Goal: Task Accomplishment & Management: Manage account settings

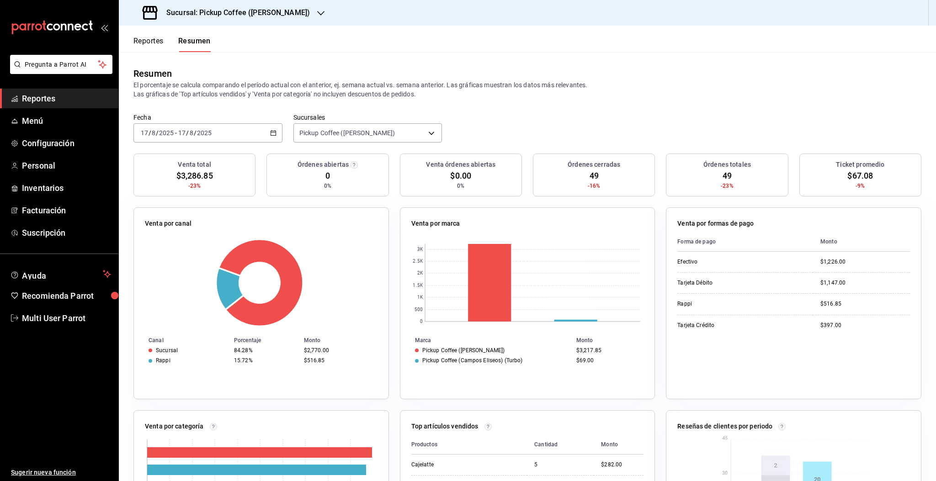
click at [239, 139] on div "[DATE] [DATE] - [DATE] [DATE]" at bounding box center [207, 132] width 149 height 19
click at [160, 162] on span "Hoy" at bounding box center [176, 161] width 71 height 10
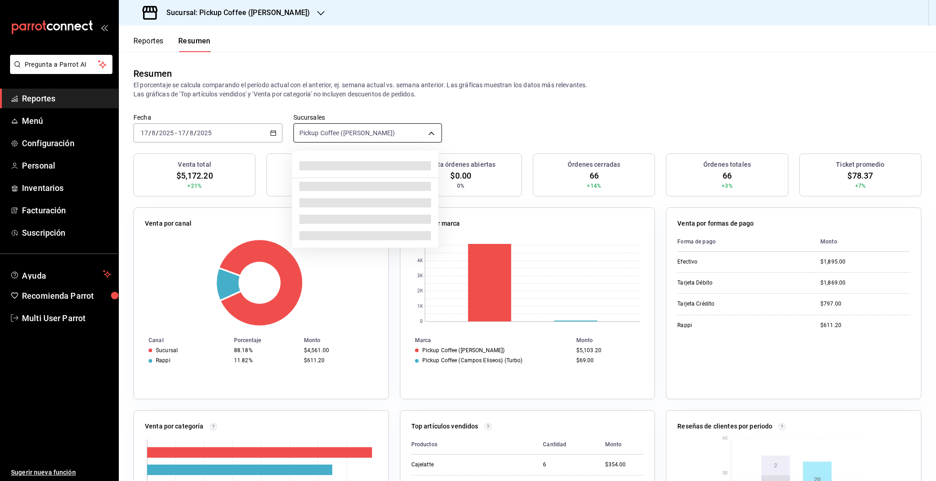
click at [348, 137] on body "Pregunta a Parrot AI Reportes Menú Configuración Personal Inventarios Facturaci…" at bounding box center [468, 240] width 936 height 481
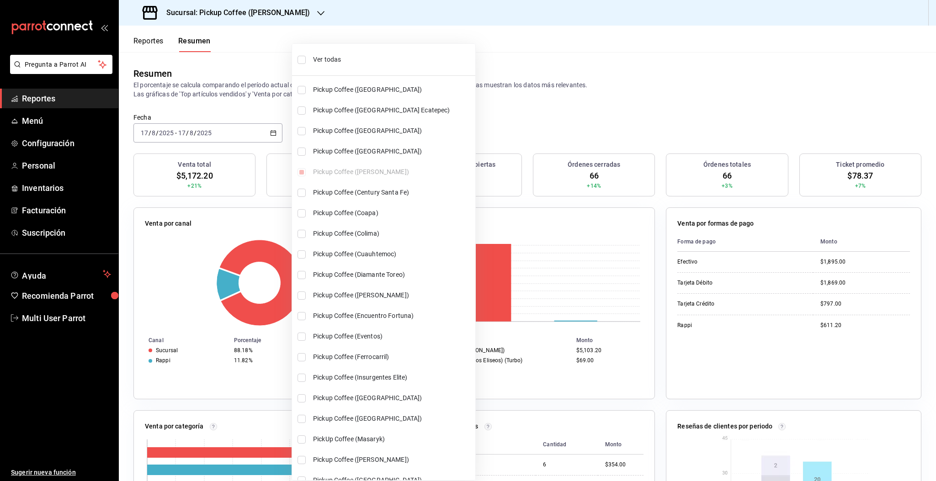
click at [301, 56] on input "checkbox" at bounding box center [302, 60] width 8 height 8
checkbox input "true"
type input "[object Object],[object Object],[object Object],[object Object],[object Object]…"
checkbox input "true"
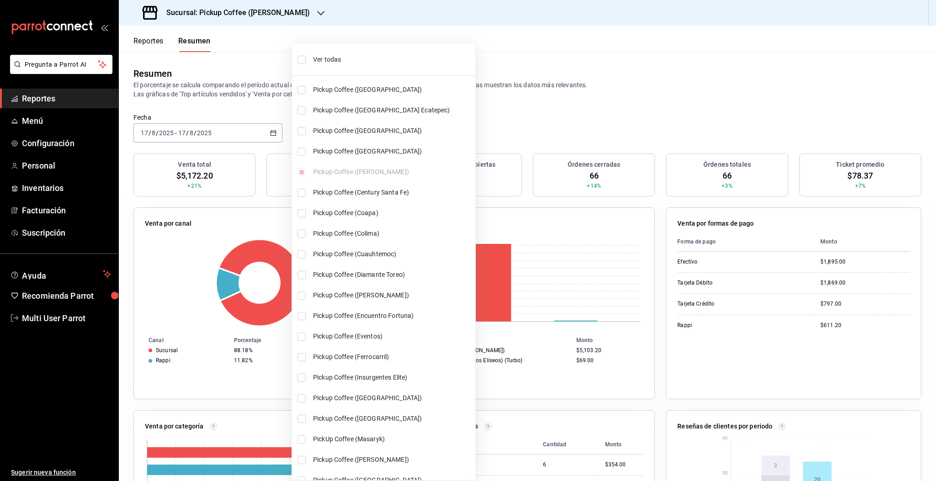
checkbox input "true"
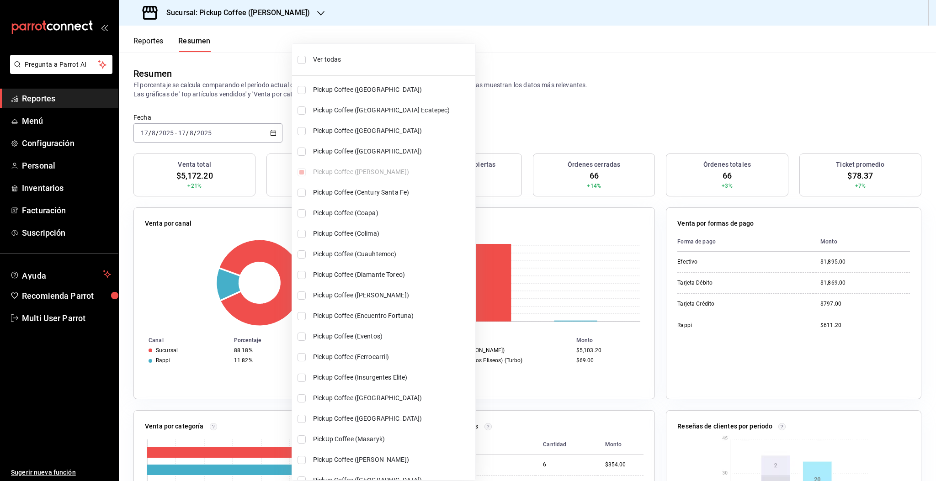
checkbox input "true"
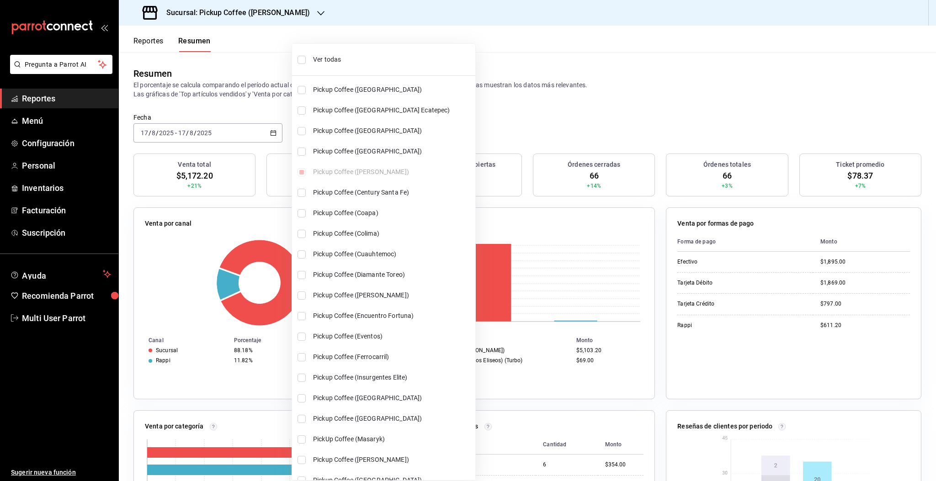
checkbox input "true"
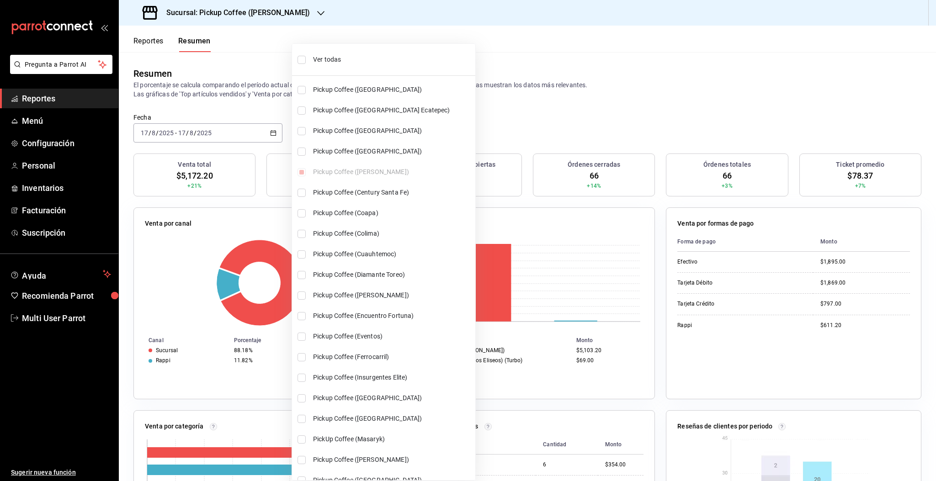
checkbox input "true"
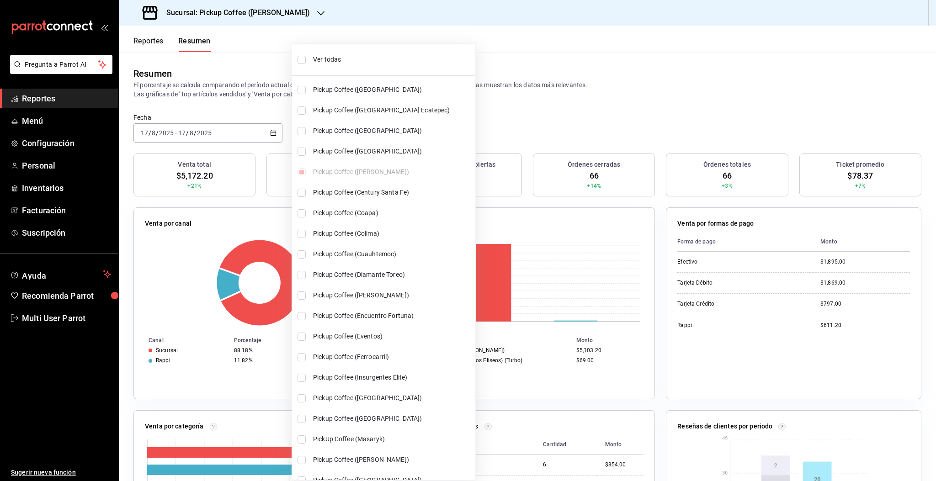
checkbox input "true"
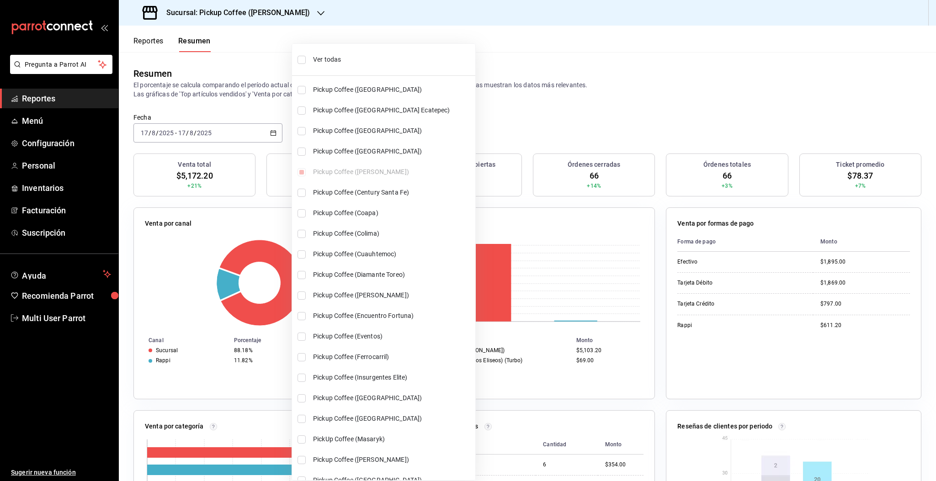
checkbox input "true"
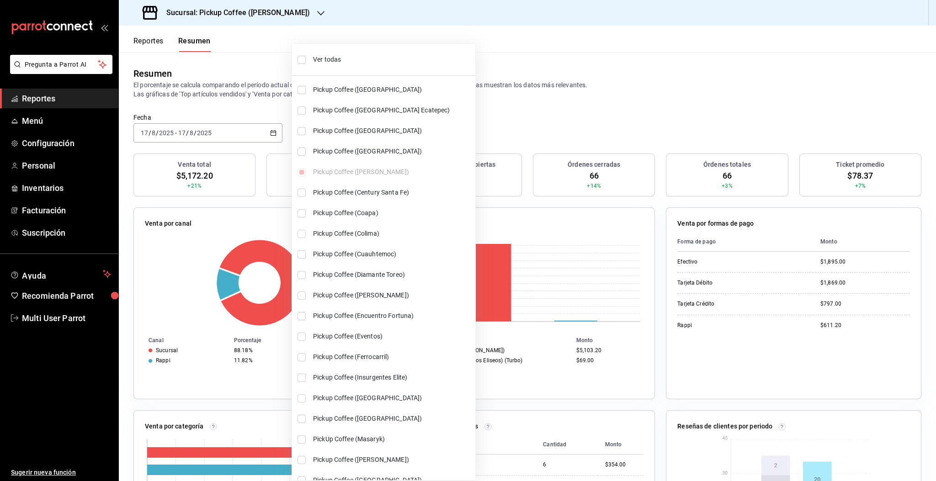
checkbox input "true"
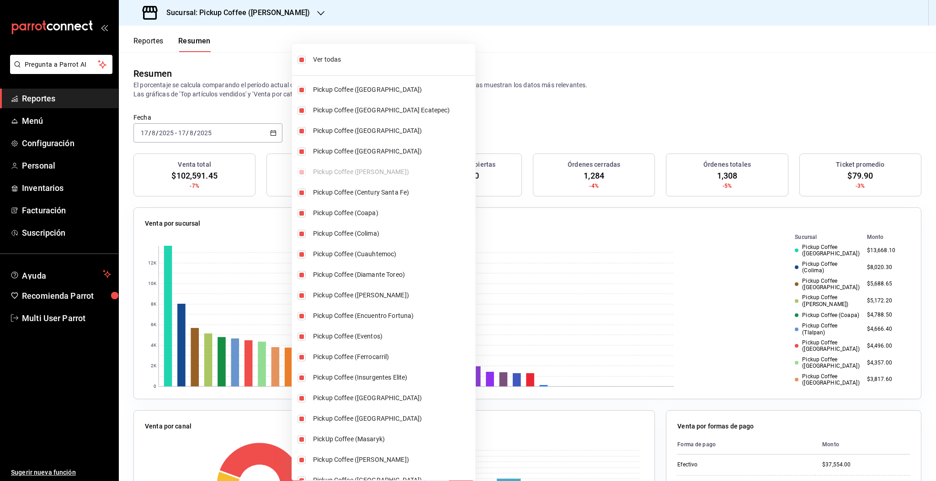
click at [306, 61] on li "Ver todas" at bounding box center [383, 60] width 183 height 24
type input "[object Object]"
checkbox input "false"
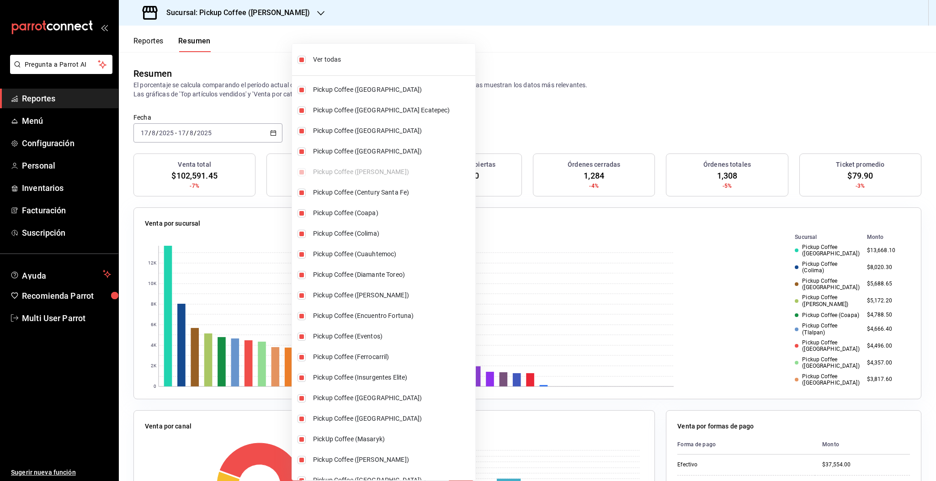
checkbox input "false"
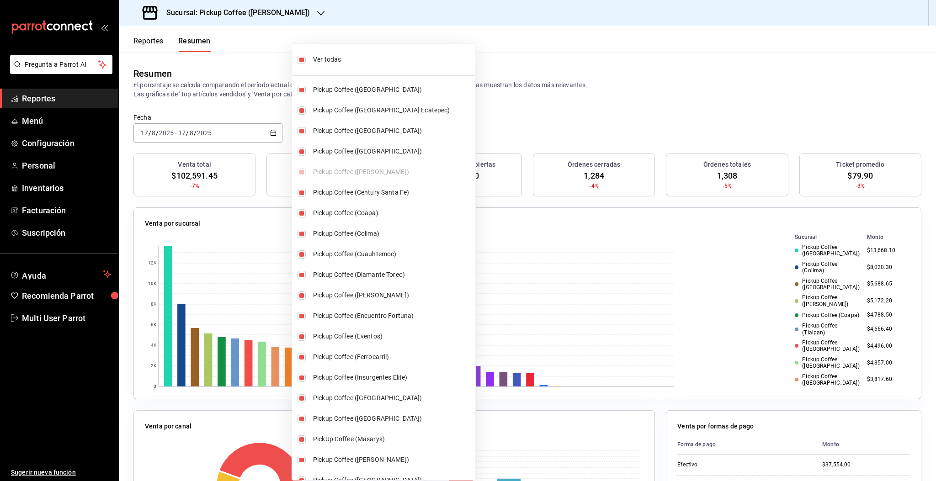
checkbox input "false"
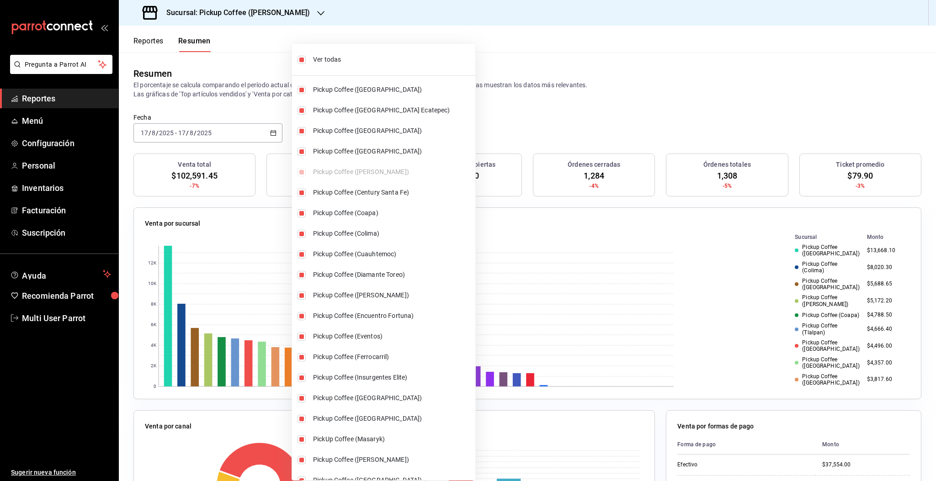
checkbox input "false"
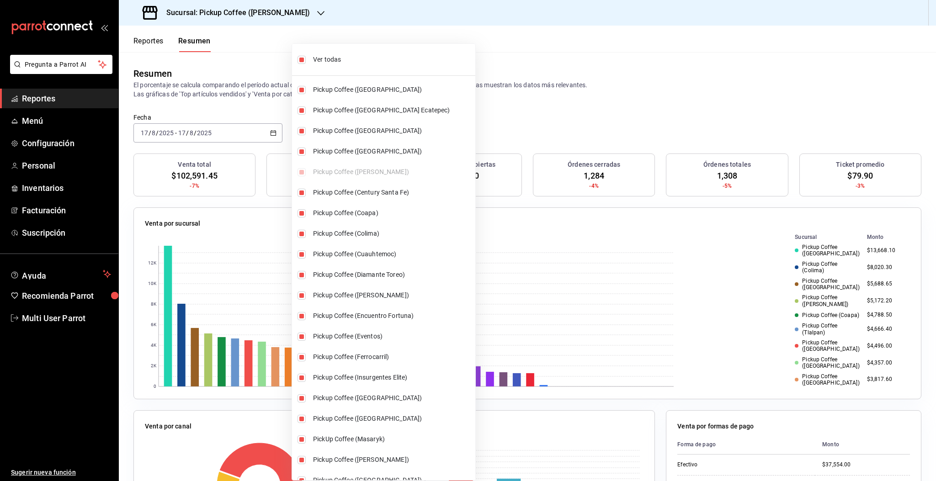
checkbox input "false"
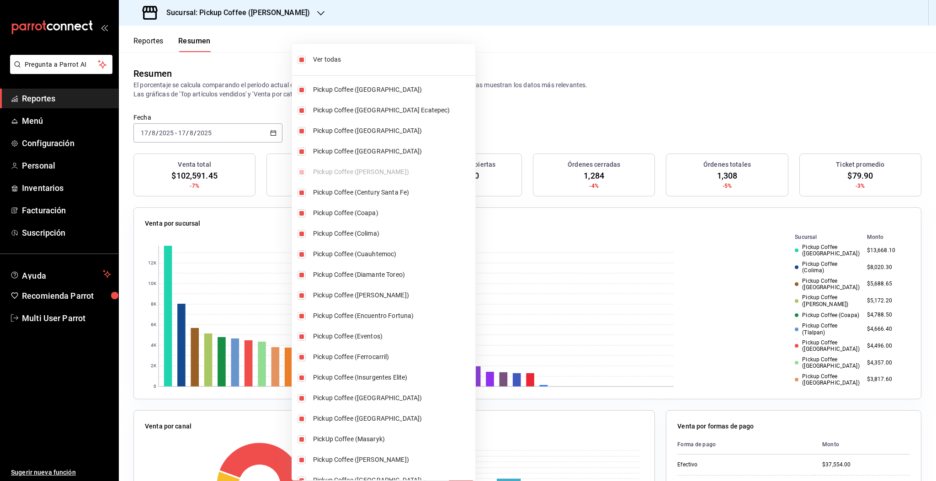
checkbox input "false"
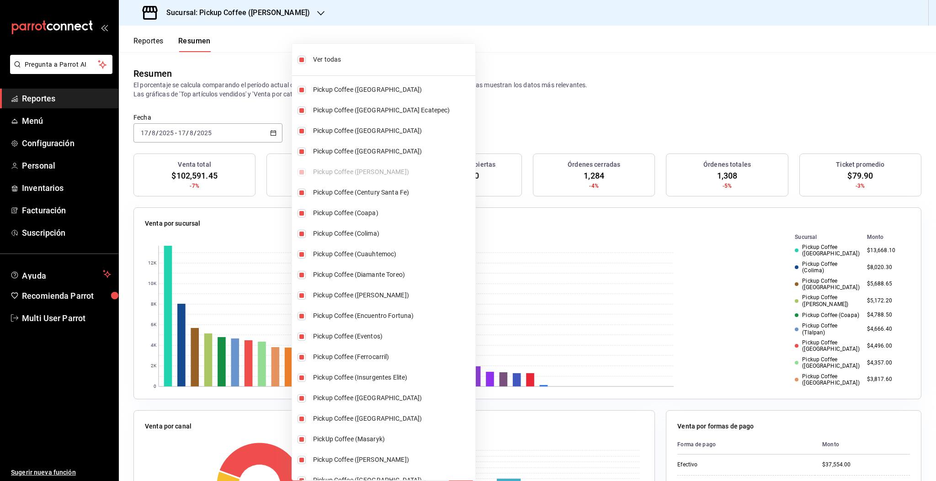
checkbox input "false"
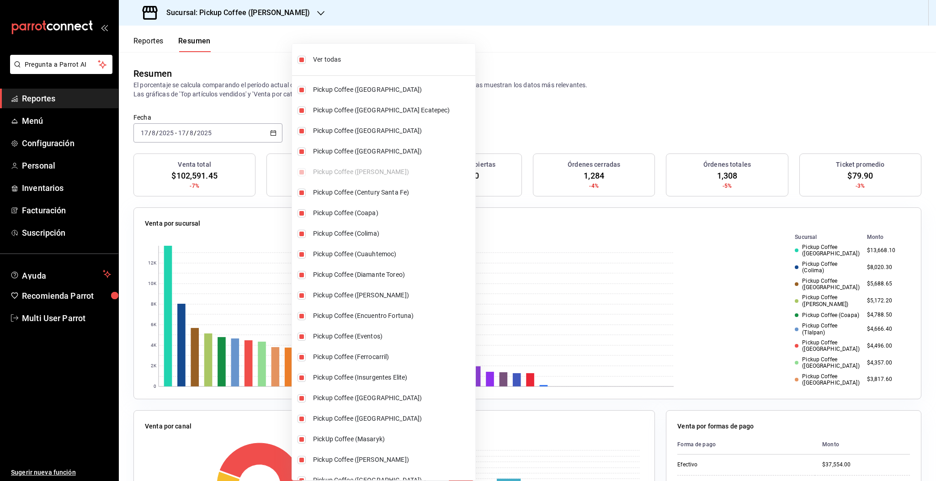
checkbox input "false"
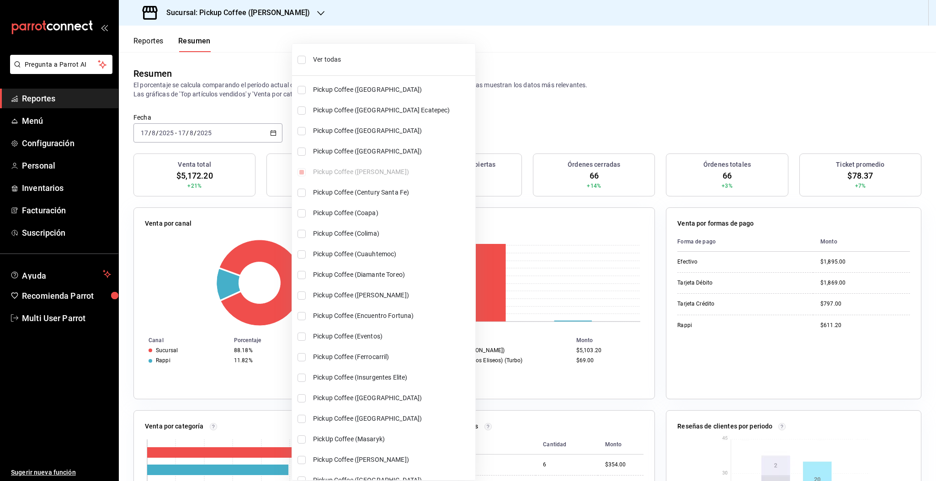
click at [323, 115] on span "Pickup Coffee ([GEOGRAPHIC_DATA] Ecatepec)" at bounding box center [392, 111] width 159 height 10
type input "[object Object],[object Object]"
checkbox input "true"
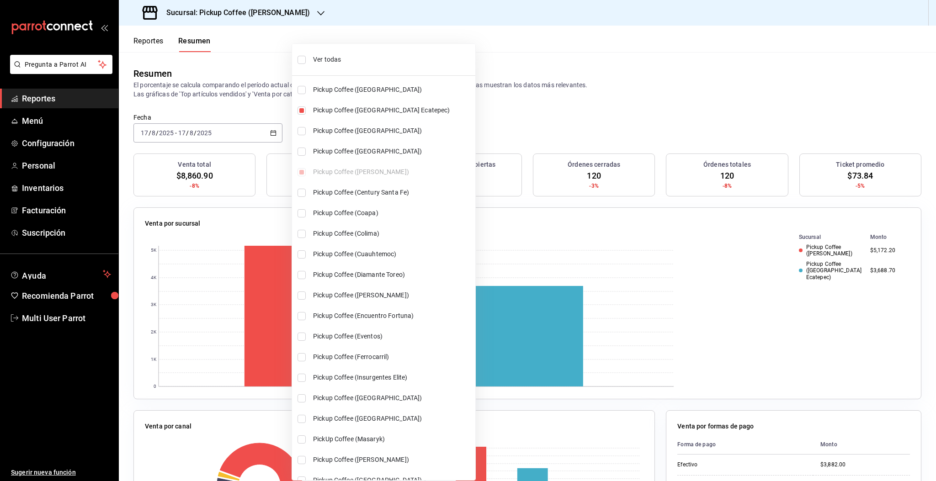
click at [319, 131] on span "Pickup Coffee ([GEOGRAPHIC_DATA])" at bounding box center [392, 131] width 159 height 10
type input "[object Object],[object Object],[object Object]"
checkbox input "true"
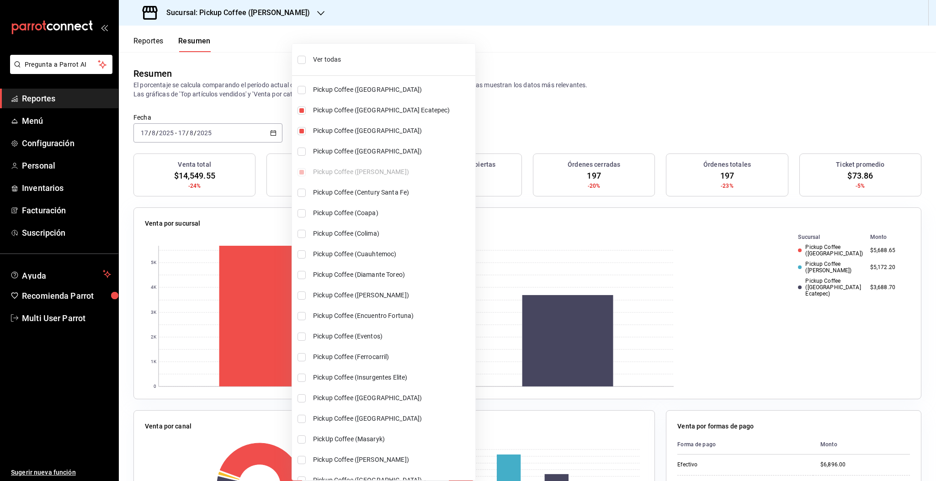
click at [360, 359] on span "Pickup Coffee (Ferrocarril)" at bounding box center [392, 357] width 159 height 10
type input "[object Object],[object Object],[object Object],[object Object]"
checkbox input "true"
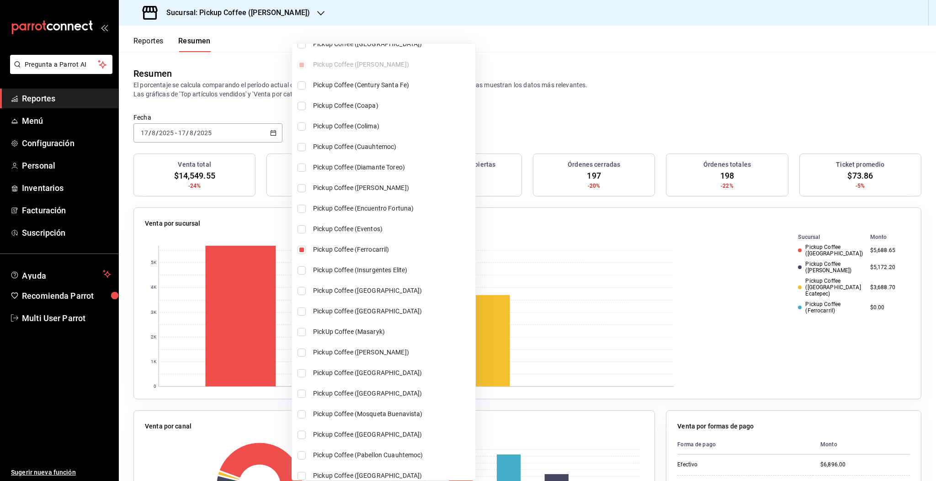
scroll to position [122, 0]
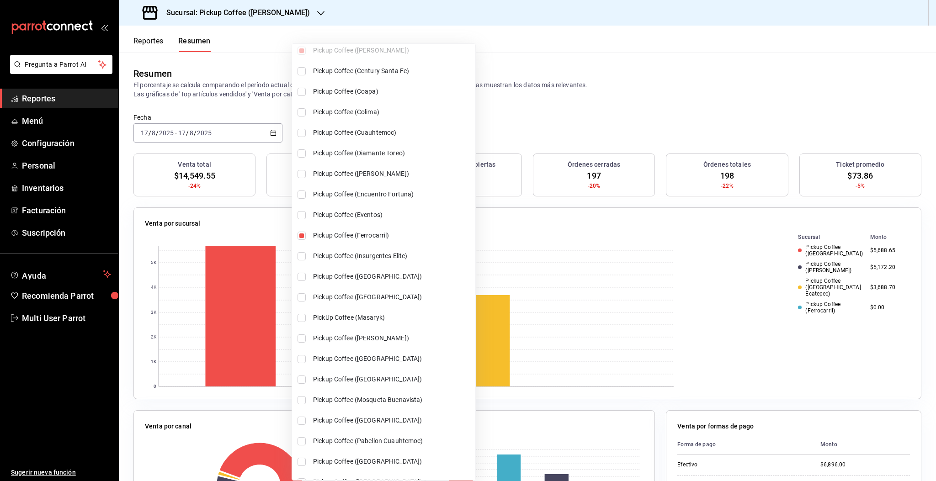
click at [349, 322] on li "PickUp Coffee (Masaryk)" at bounding box center [383, 318] width 183 height 21
type input "[object Object],[object Object],[object Object],[object Object],[object Object]"
checkbox input "true"
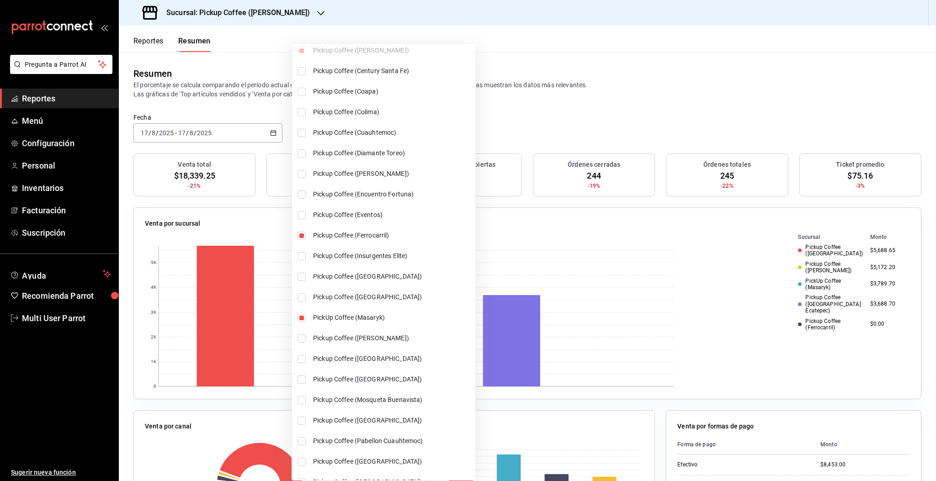
click at [689, 107] on div at bounding box center [468, 240] width 936 height 481
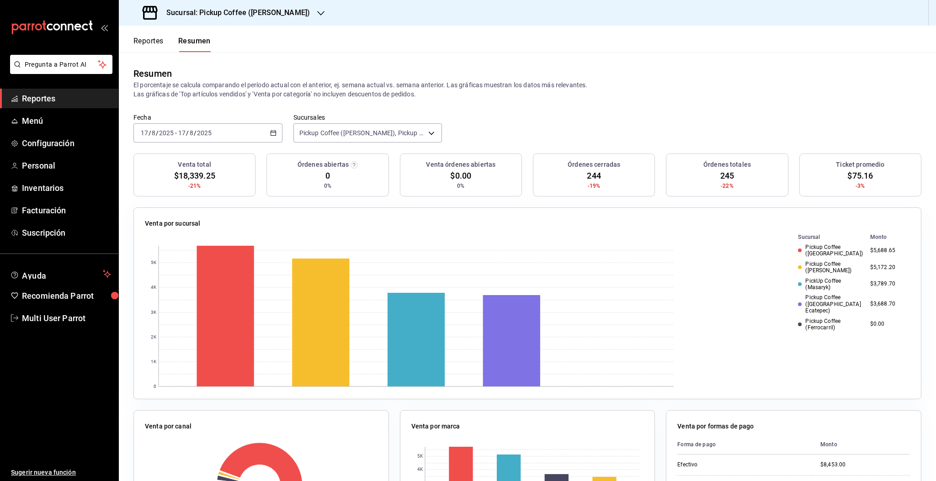
click at [228, 131] on div "[DATE] [DATE] - [DATE] [DATE]" at bounding box center [207, 132] width 149 height 19
click at [163, 168] on li "Hoy" at bounding box center [176, 160] width 85 height 21
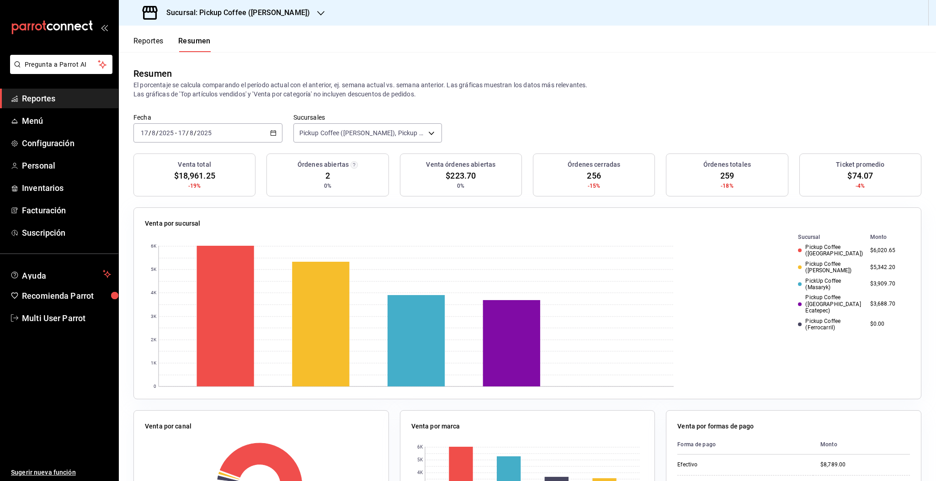
click at [199, 136] on input "2025" at bounding box center [205, 132] width 16 height 7
click at [174, 267] on span "Rango de fechas" at bounding box center [176, 264] width 71 height 10
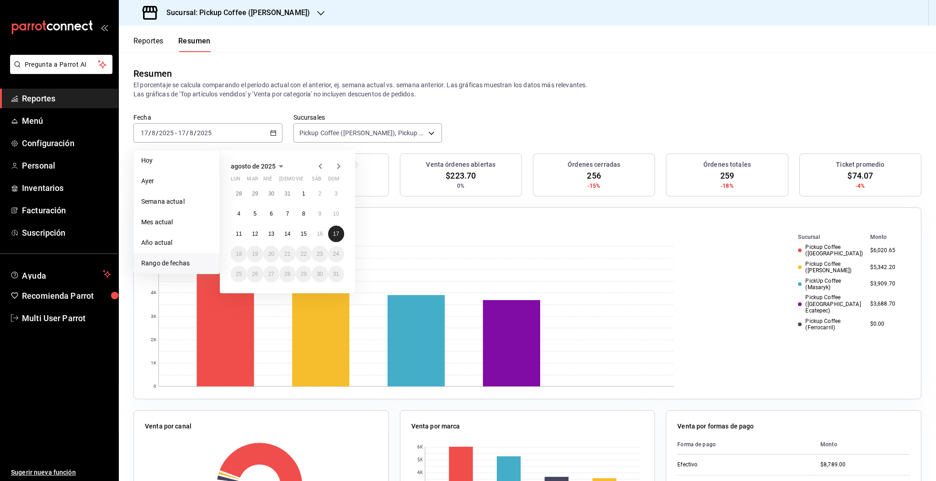
click at [338, 238] on button "17" at bounding box center [336, 234] width 16 height 16
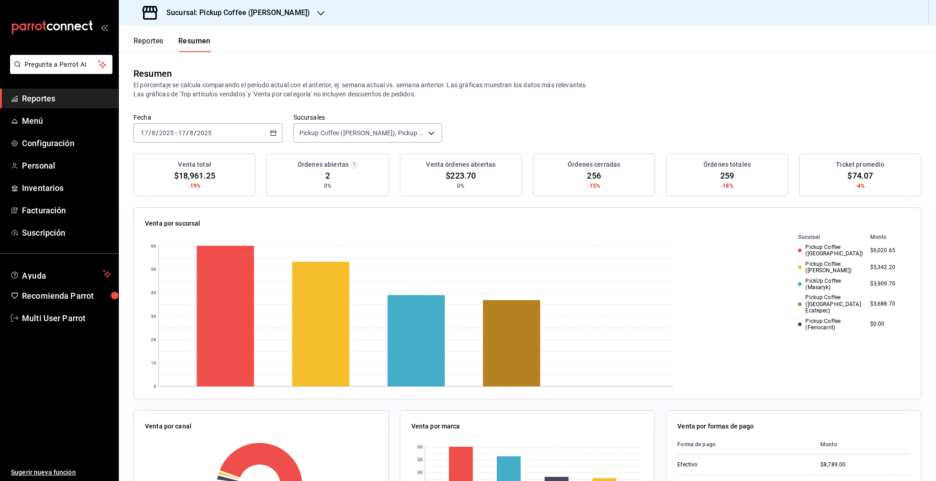
click at [232, 139] on div "[DATE] [DATE] - [DATE] [DATE]" at bounding box center [207, 132] width 149 height 19
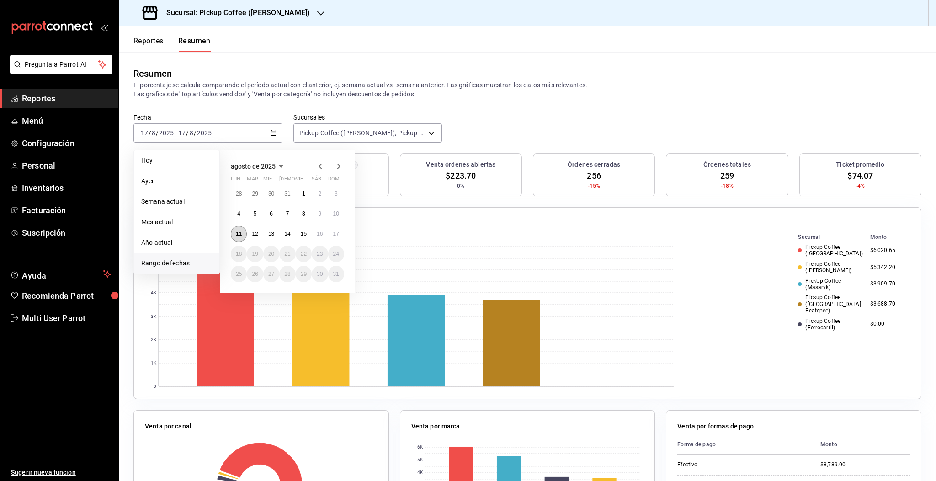
click at [239, 235] on abbr "11" at bounding box center [239, 234] width 6 height 6
click at [331, 232] on button "17" at bounding box center [336, 234] width 16 height 16
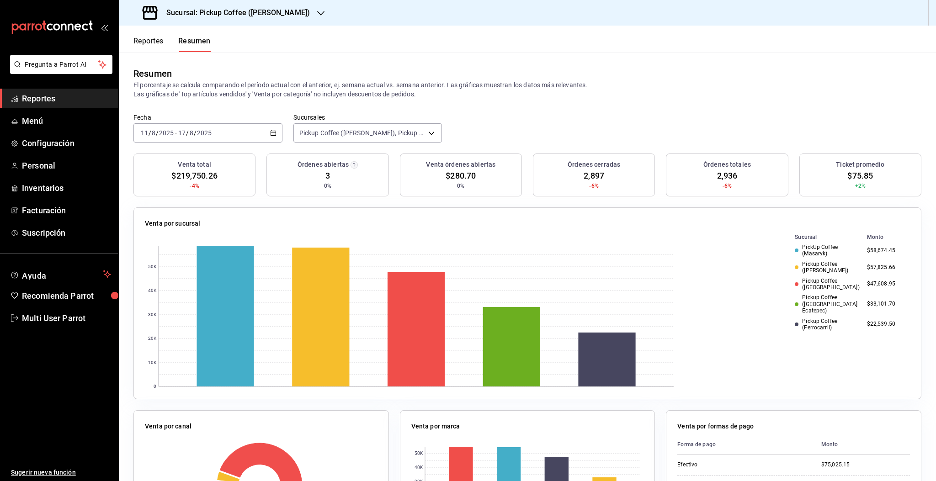
click at [278, 13] on h3 "Sucursal: Pickup Coffee ([PERSON_NAME])" at bounding box center [234, 12] width 151 height 11
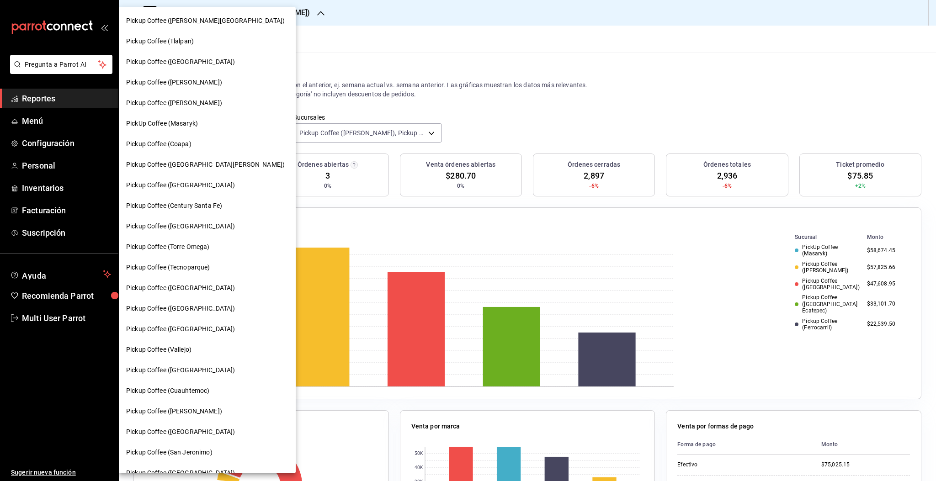
click at [189, 417] on div "Pickup Coffee ([PERSON_NAME])" at bounding box center [207, 411] width 177 height 21
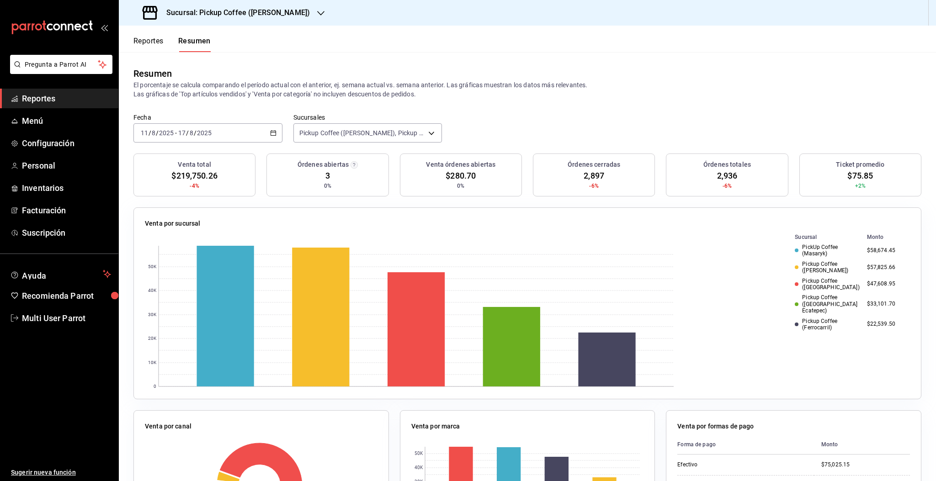
click at [225, 136] on div "[DATE] [DATE] - [DATE] [DATE]" at bounding box center [207, 132] width 149 height 19
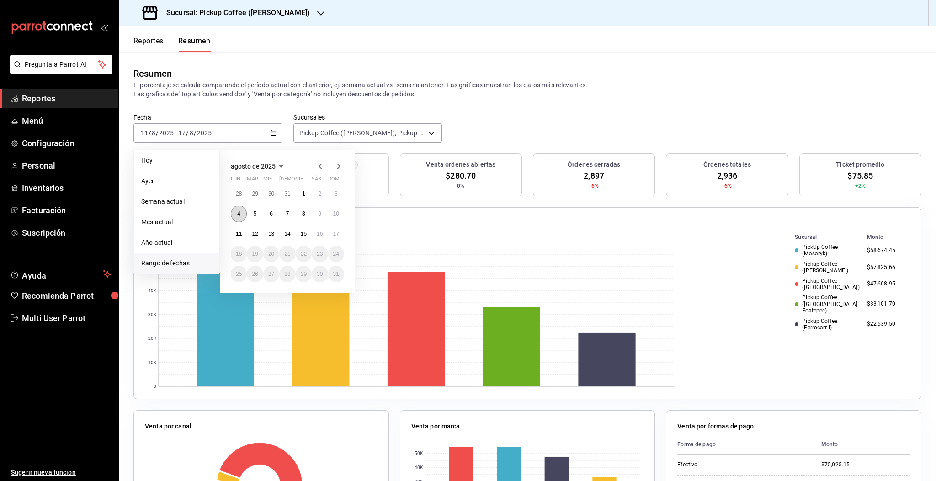
click at [237, 216] on abbr "4" at bounding box center [238, 214] width 3 height 6
click at [336, 214] on abbr "10" at bounding box center [336, 214] width 6 height 6
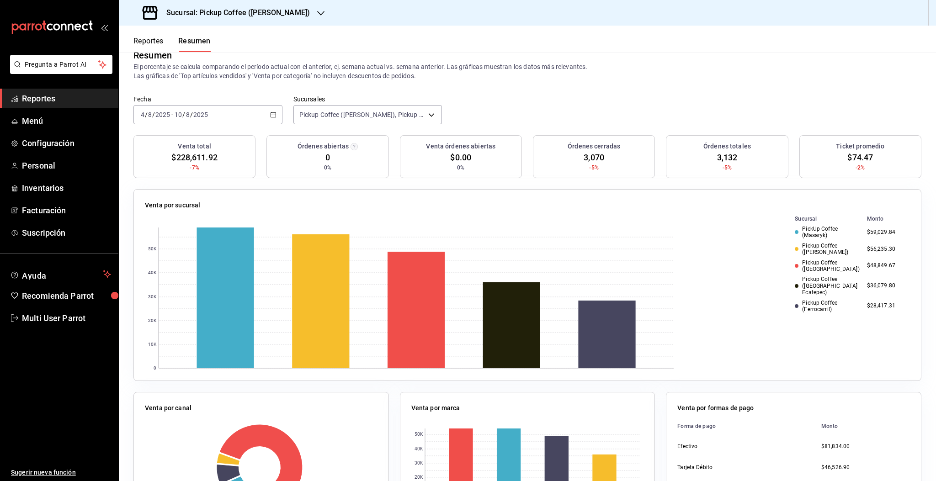
scroll to position [0, 0]
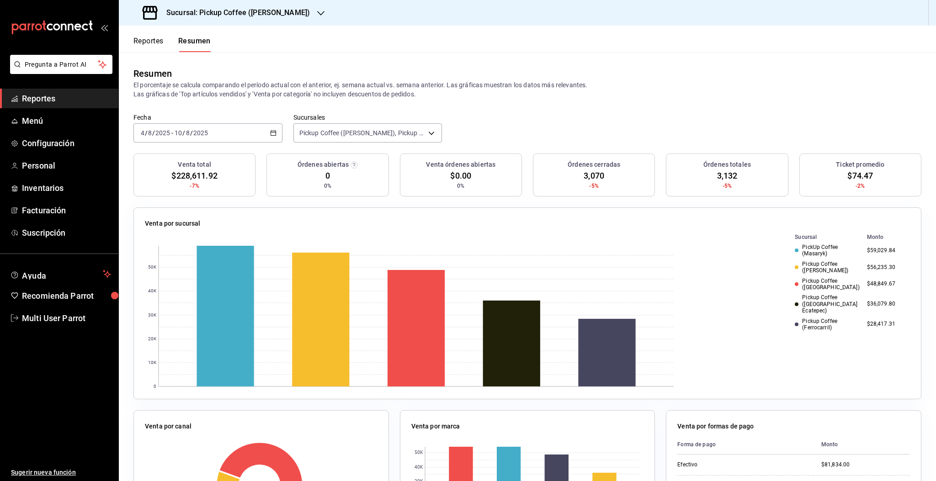
click at [273, 72] on div "Resumen" at bounding box center [527, 74] width 788 height 14
click at [218, 73] on div "Resumen" at bounding box center [527, 74] width 788 height 14
click at [274, 74] on div "Resumen" at bounding box center [527, 74] width 788 height 14
drag, startPoint x: 243, startPoint y: 77, endPoint x: 249, endPoint y: 72, distance: 7.4
click at [244, 77] on div "Resumen" at bounding box center [527, 74] width 788 height 14
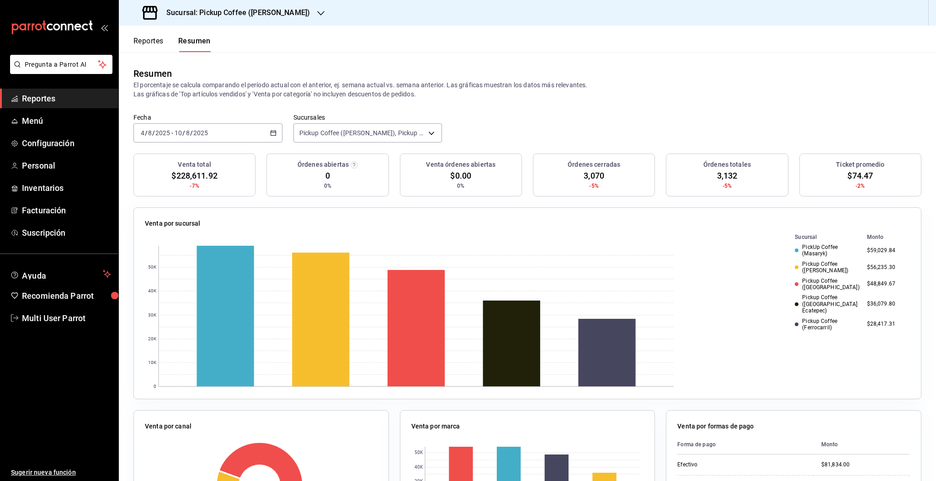
click at [272, 73] on div "Resumen" at bounding box center [527, 74] width 788 height 14
click at [273, 73] on div "Resumen" at bounding box center [527, 74] width 788 height 14
click at [43, 147] on span "Configuración" at bounding box center [66, 143] width 89 height 12
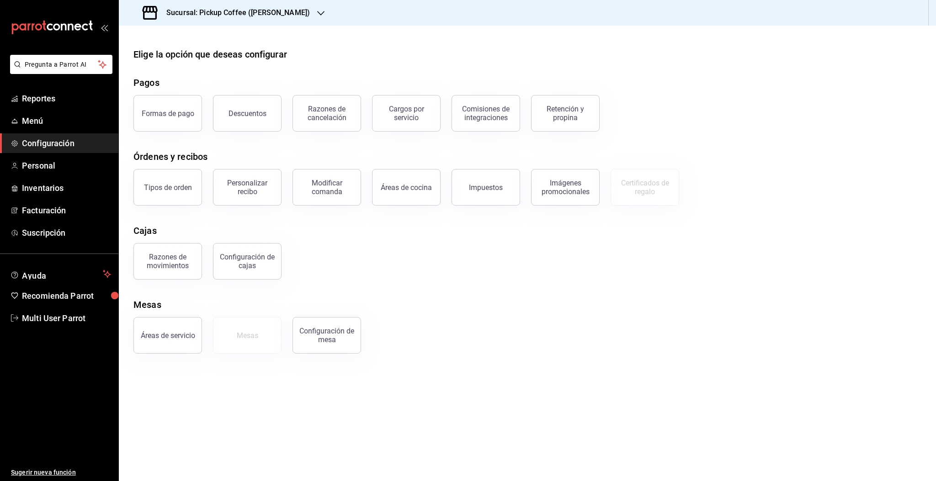
click at [216, 76] on div "Pagos" at bounding box center [527, 83] width 788 height 14
click at [933, 35] on div at bounding box center [527, 33] width 817 height 15
click at [934, 37] on div at bounding box center [527, 33] width 817 height 15
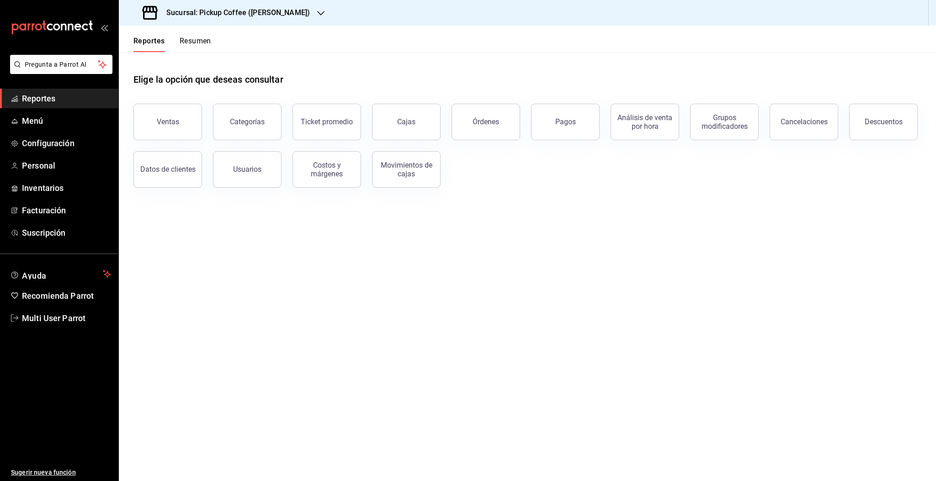
click at [207, 45] on button "Resumen" at bounding box center [196, 45] width 32 height 16
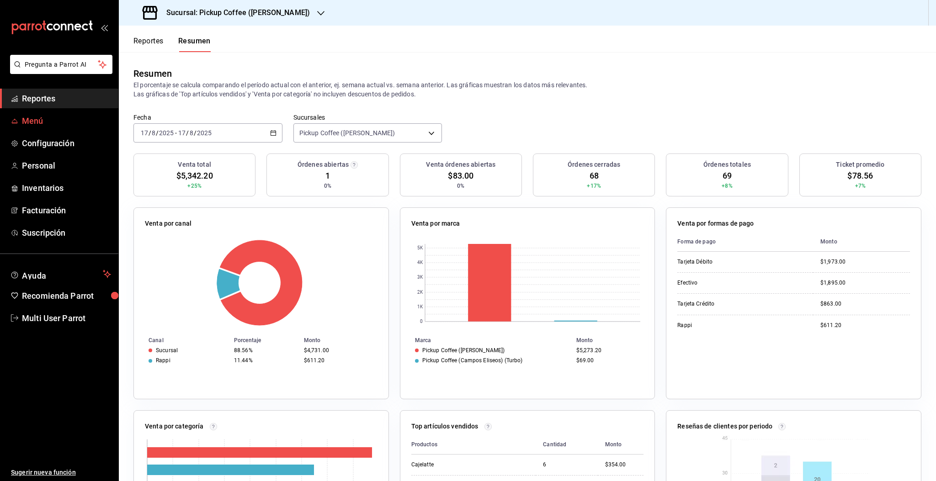
click at [43, 122] on span "Menú" at bounding box center [66, 121] width 89 height 12
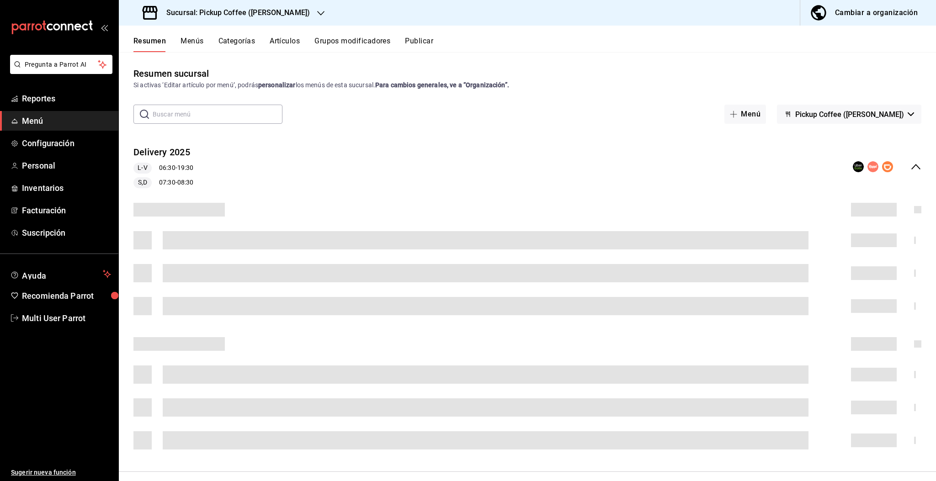
click at [196, 42] on button "Menús" at bounding box center [192, 45] width 23 height 16
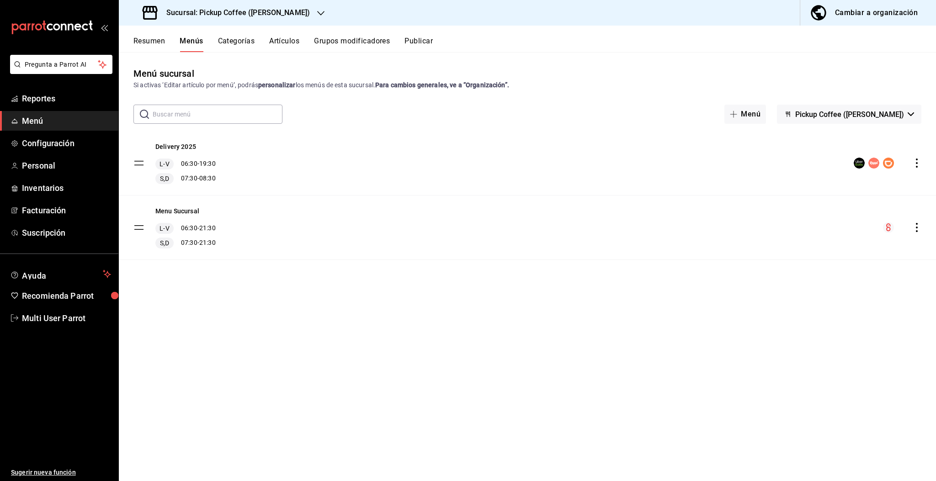
click at [917, 167] on icon "actions" at bounding box center [917, 163] width 2 height 9
click at [801, 185] on span "Editar" at bounding box center [845, 185] width 112 height 10
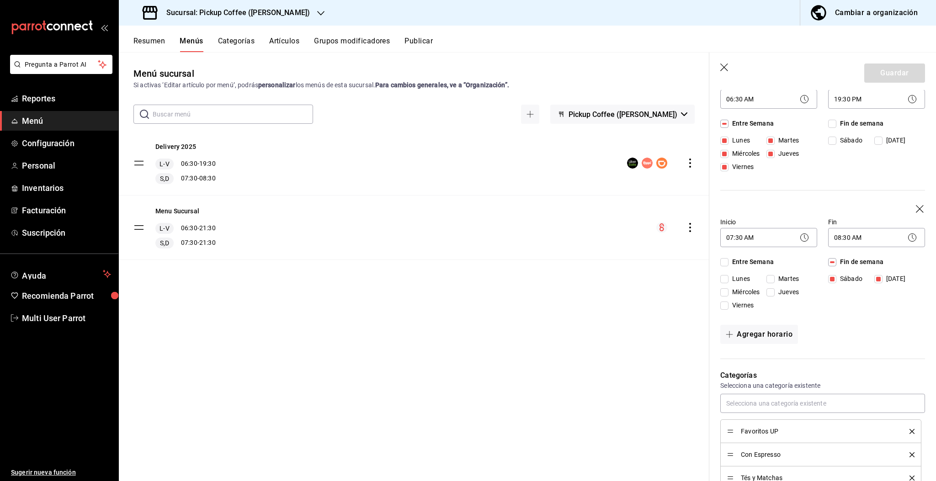
scroll to position [122, 0]
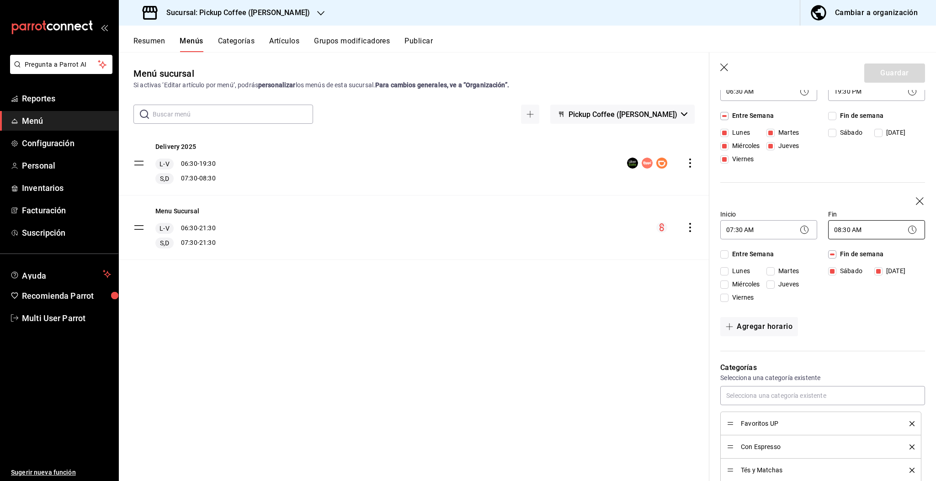
click at [884, 260] on body "Pregunta a Parrot AI Reportes Menú Configuración Personal Inventarios Facturaci…" at bounding box center [468, 240] width 936 height 481
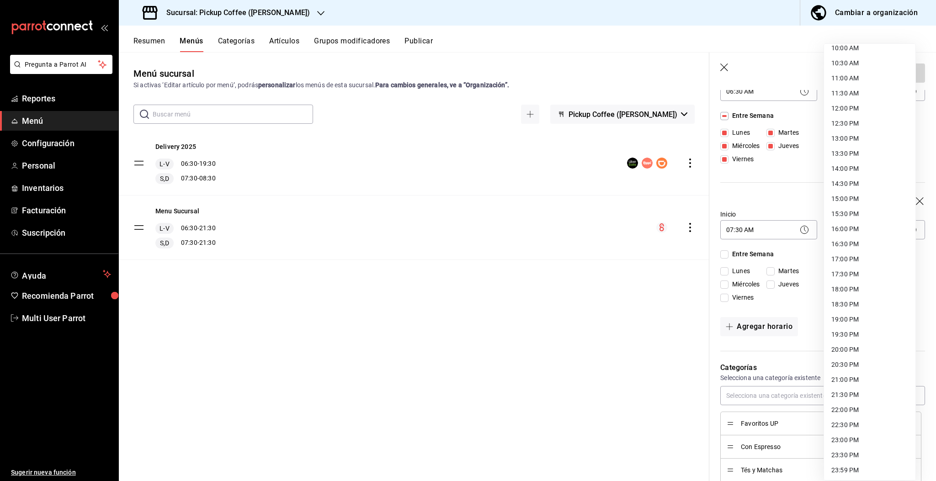
scroll to position [309, 0]
click at [840, 361] on li "20:30 PM" at bounding box center [869, 364] width 91 height 15
type input "20:30"
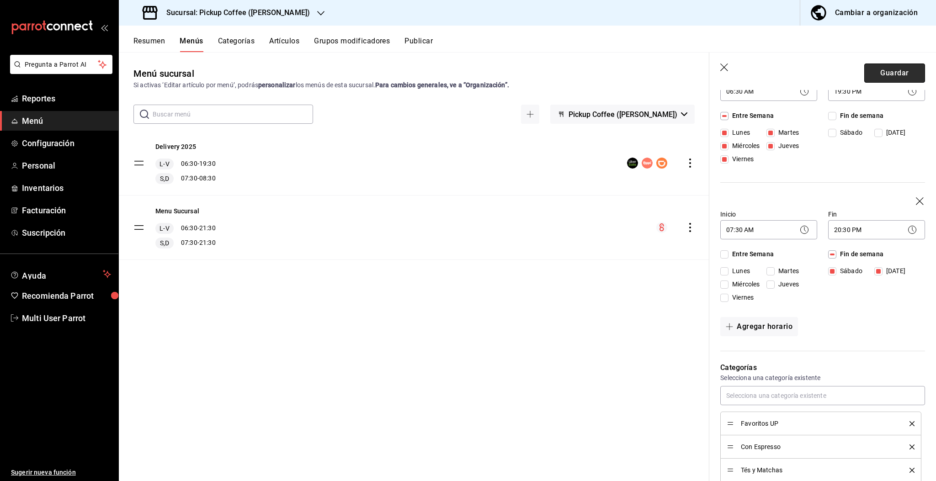
click at [876, 70] on button "Guardar" at bounding box center [894, 73] width 61 height 19
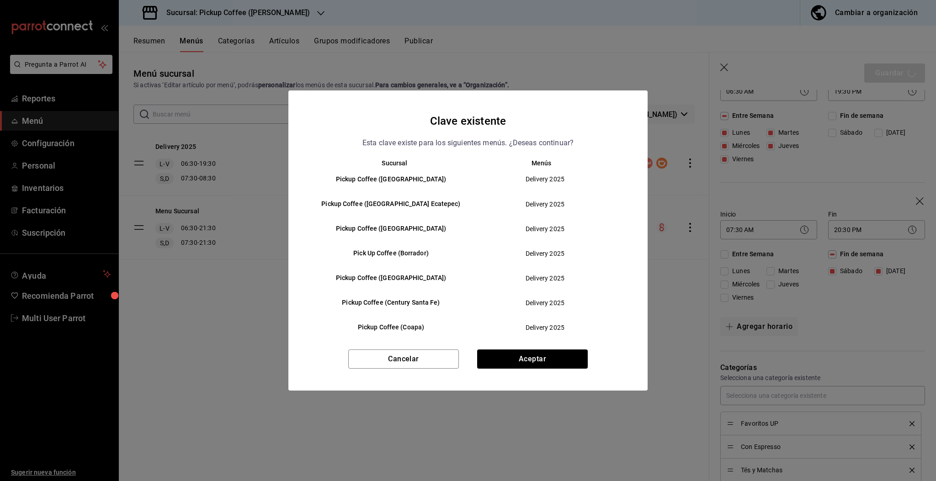
click at [564, 349] on div "Clave existente Esta clave existe para los siguientes menús. ¿Deseas continuar?…" at bounding box center [467, 241] width 359 height 301
click at [556, 364] on button "Aceptar" at bounding box center [532, 359] width 111 height 19
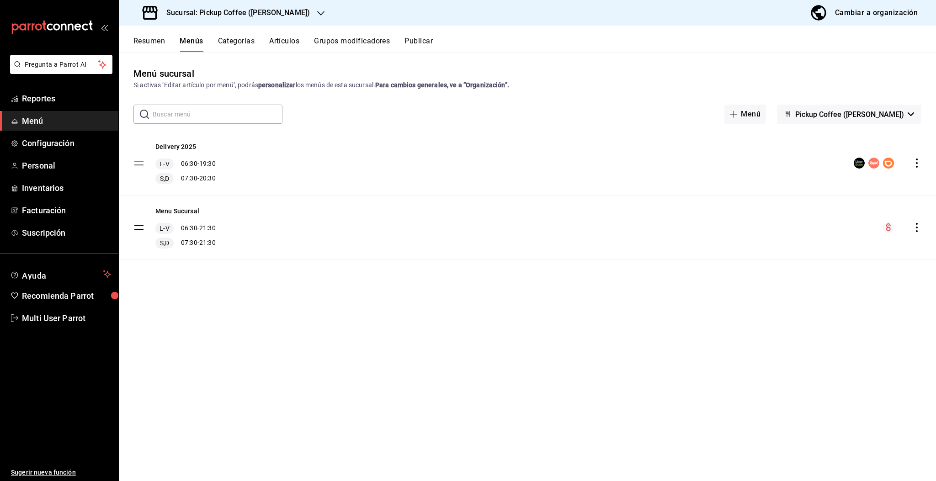
click at [38, 120] on span "Menú" at bounding box center [66, 121] width 89 height 12
